Goal: Information Seeking & Learning: Learn about a topic

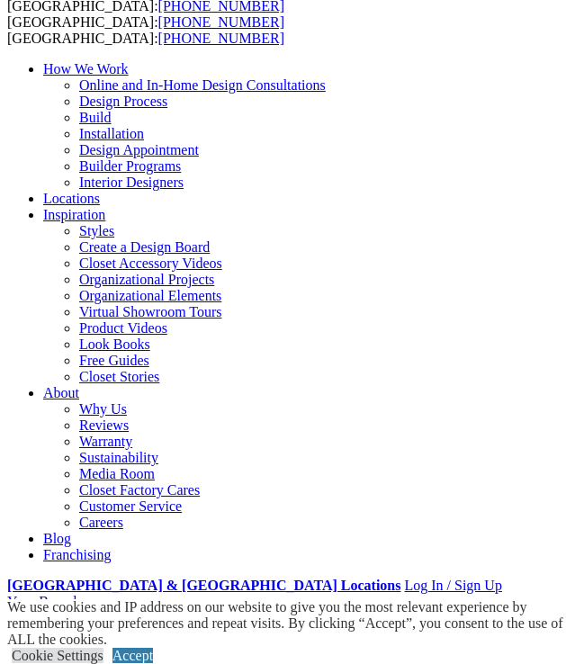
scroll to position [271, 0]
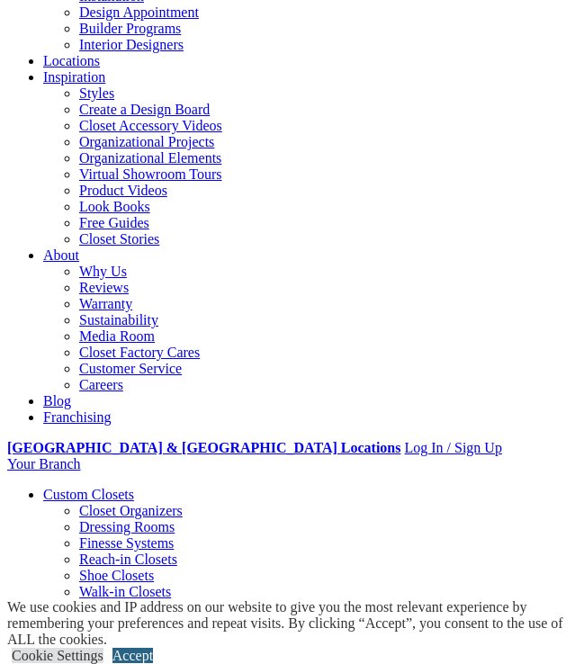
click at [153, 648] on link "Accept" at bounding box center [133, 655] width 41 height 15
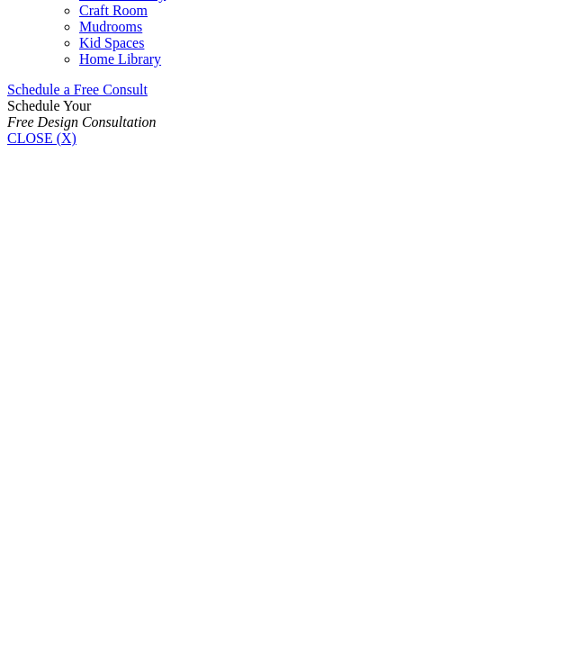
scroll to position [1143, 0]
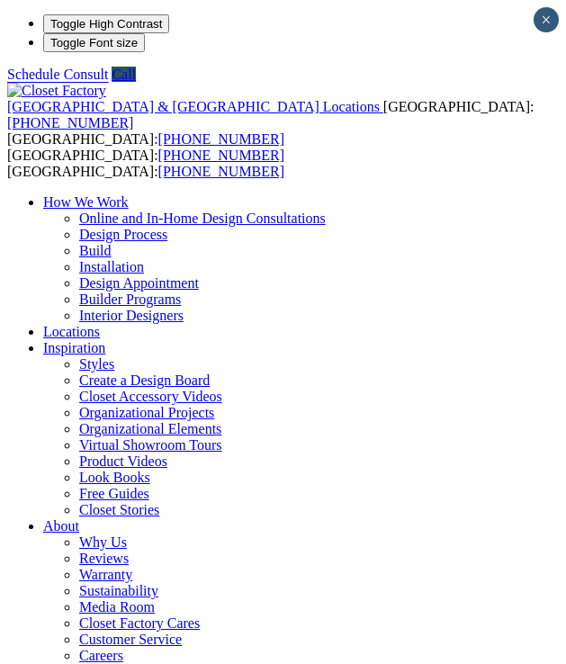
scroll to position [0, 0]
click at [37, 83] on div "United States & Canada Locations USA: (800) 838-7995 CANADA: (888) 237-5650" at bounding box center [283, 115] width 552 height 65
click at [0, 0] on div at bounding box center [0, 0] width 0 height 0
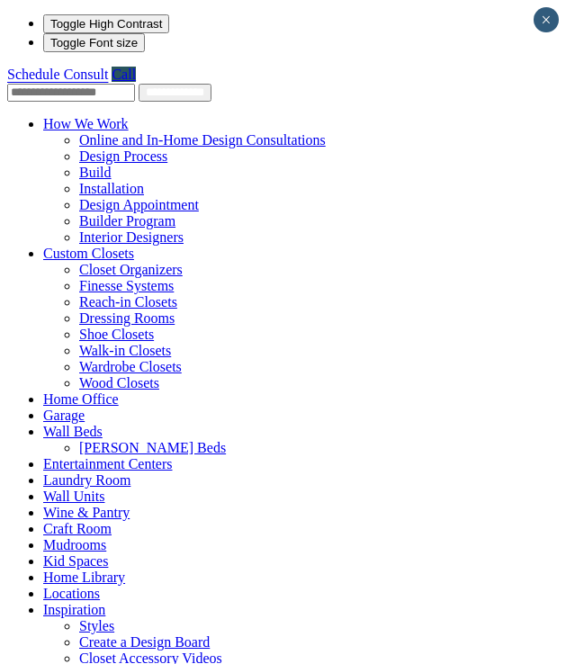
click at [83, 246] on link "Custom Closets" at bounding box center [88, 253] width 91 height 15
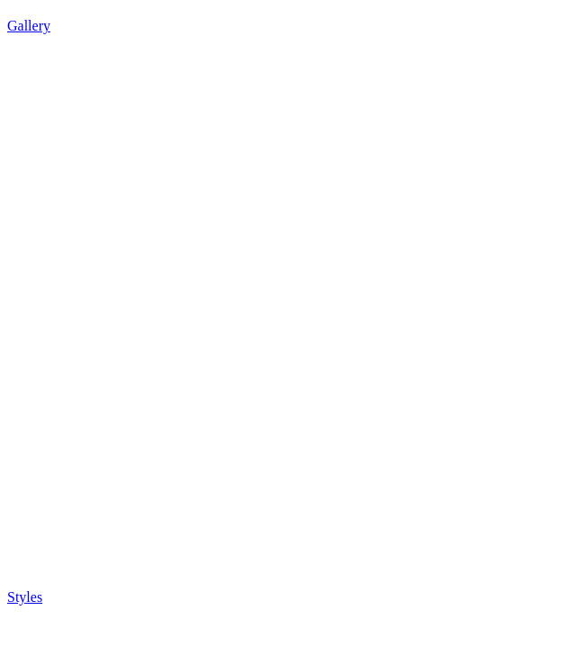
scroll to position [1823, 0]
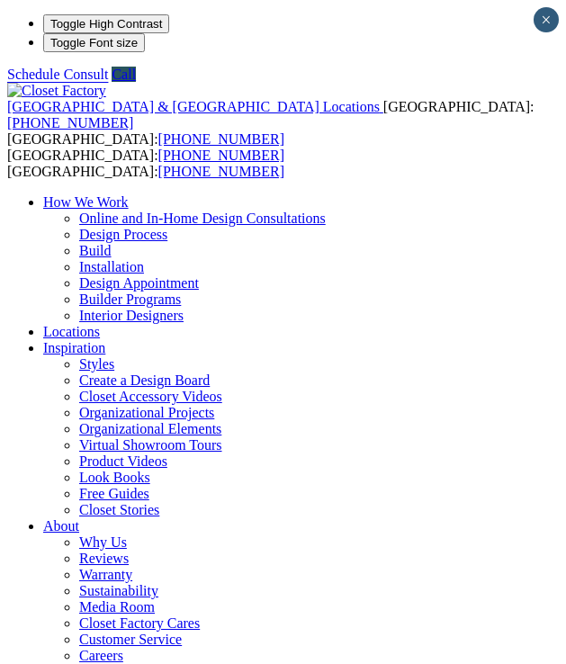
scroll to position [0, 0]
